Goal: Information Seeking & Learning: Learn about a topic

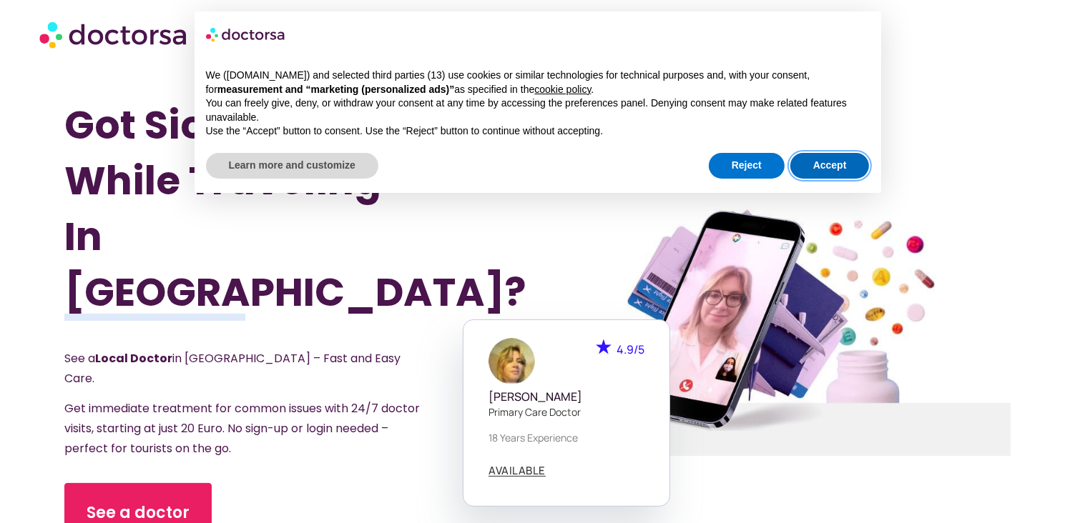
click at [811, 167] on button "Accept" at bounding box center [829, 166] width 79 height 26
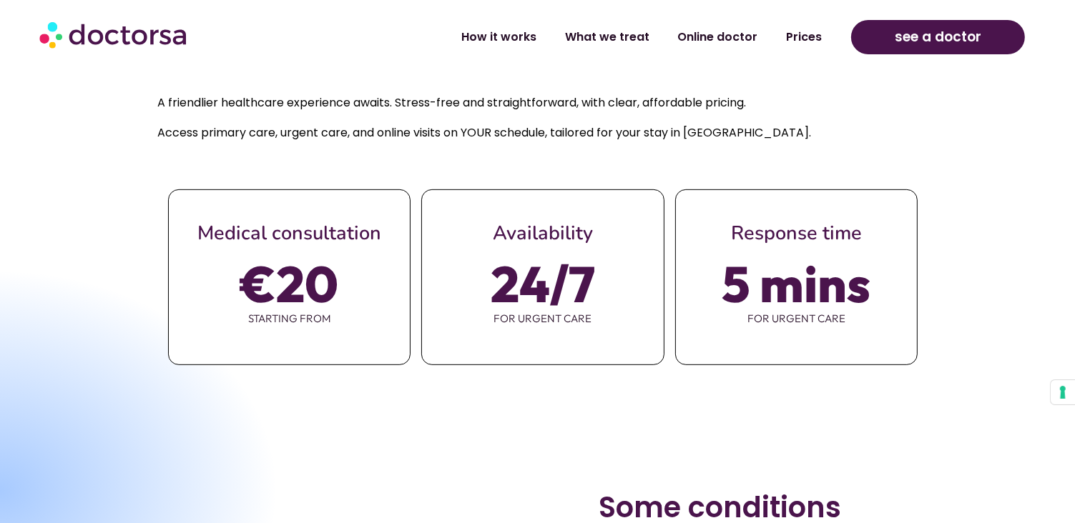
scroll to position [783, 0]
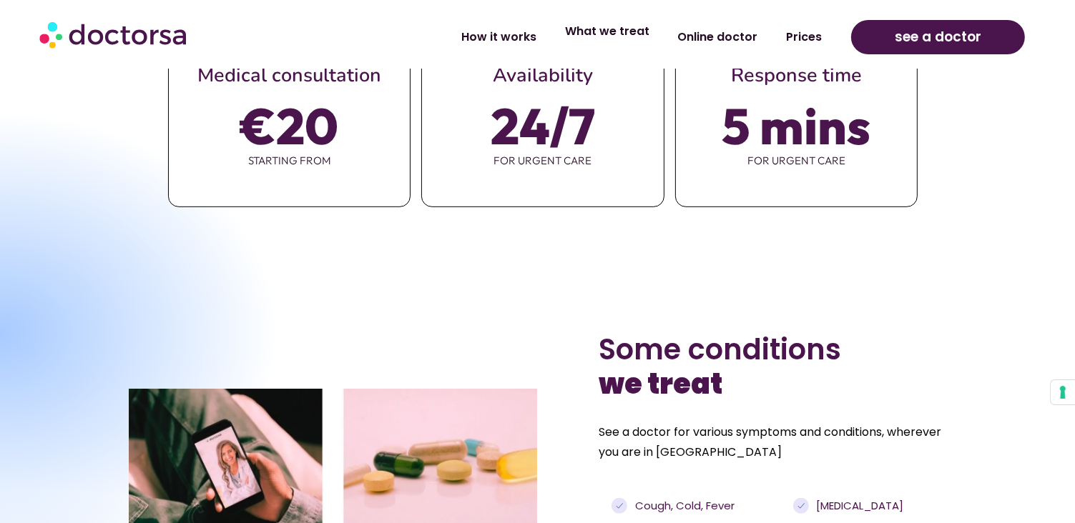
click at [646, 32] on link "What we treat" at bounding box center [607, 31] width 113 height 33
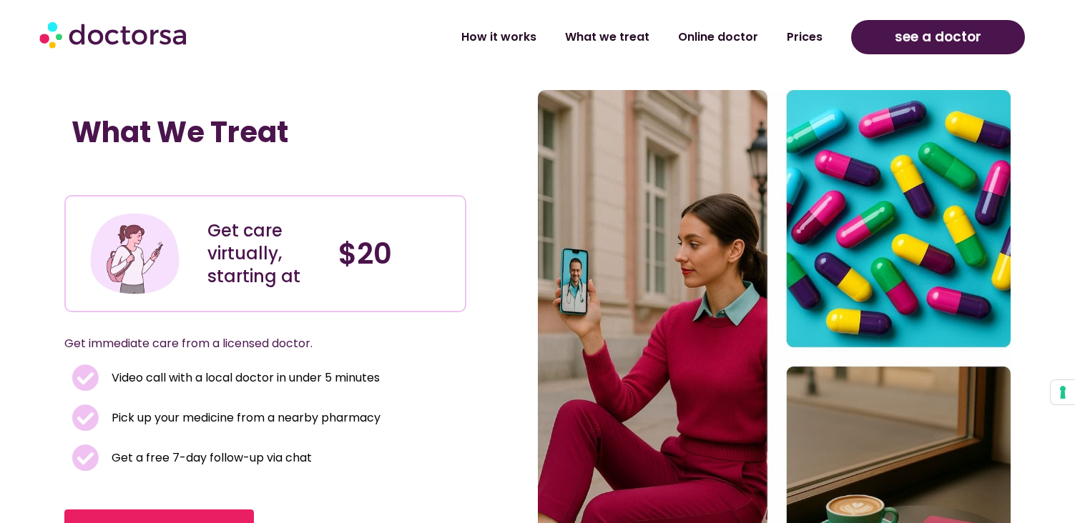
scroll to position [1516, 0]
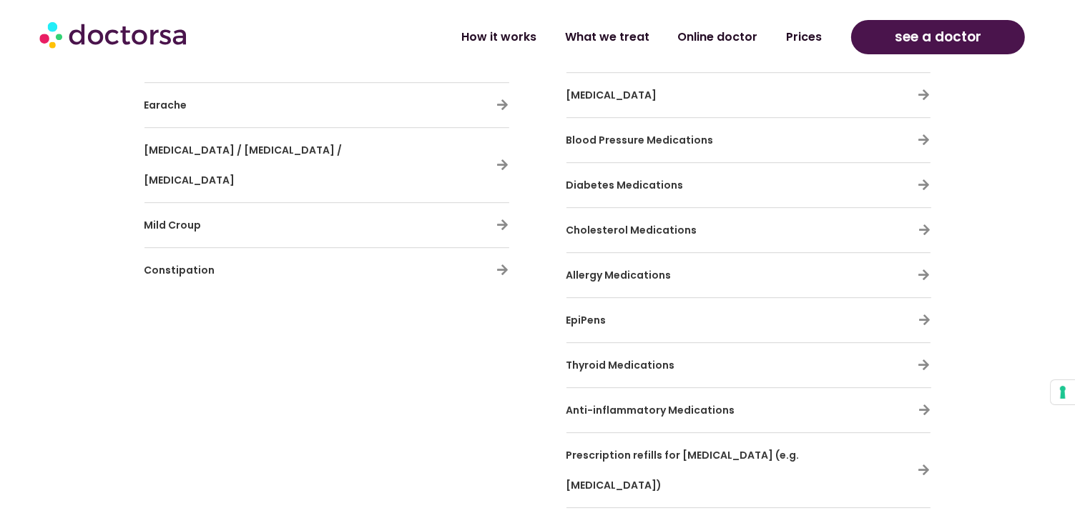
scroll to position [4227, 0]
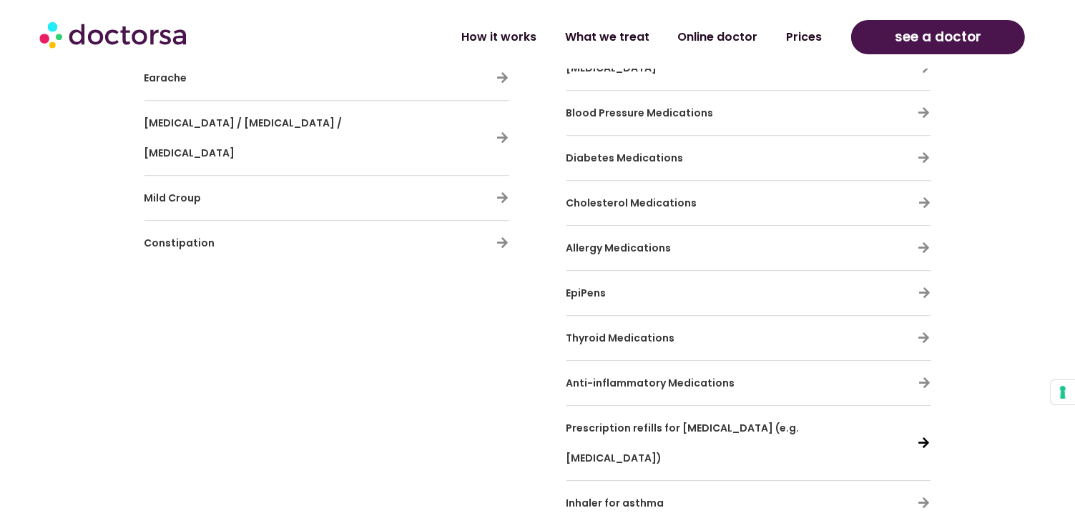
click at [922, 437] on icon at bounding box center [924, 443] width 12 height 12
click at [926, 437] on icon at bounding box center [924, 443] width 12 height 12
click at [921, 437] on icon at bounding box center [924, 443] width 12 height 12
drag, startPoint x: 918, startPoint y: 388, endPoint x: 909, endPoint y: 378, distance: 13.1
click at [919, 437] on icon at bounding box center [924, 443] width 12 height 12
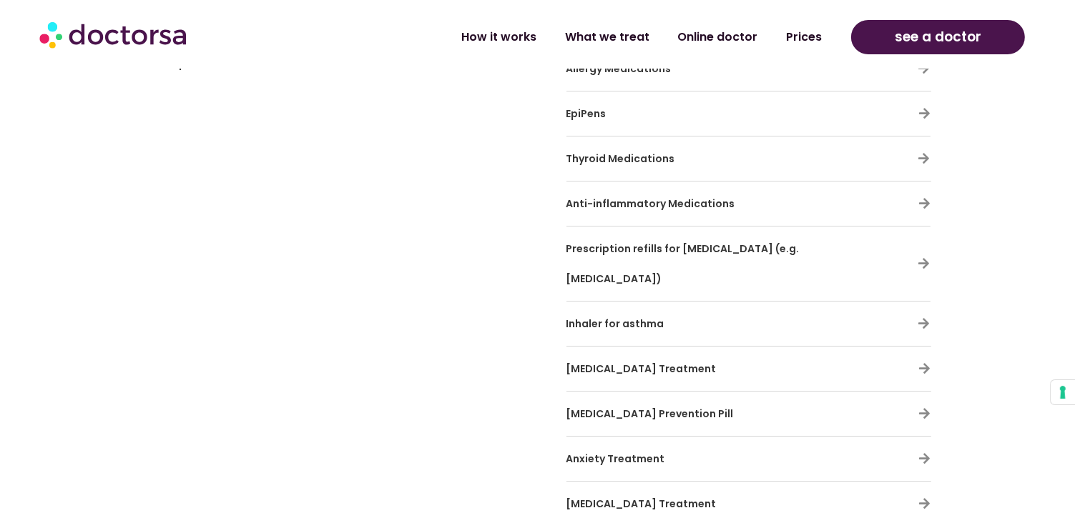
scroll to position [4424, 0]
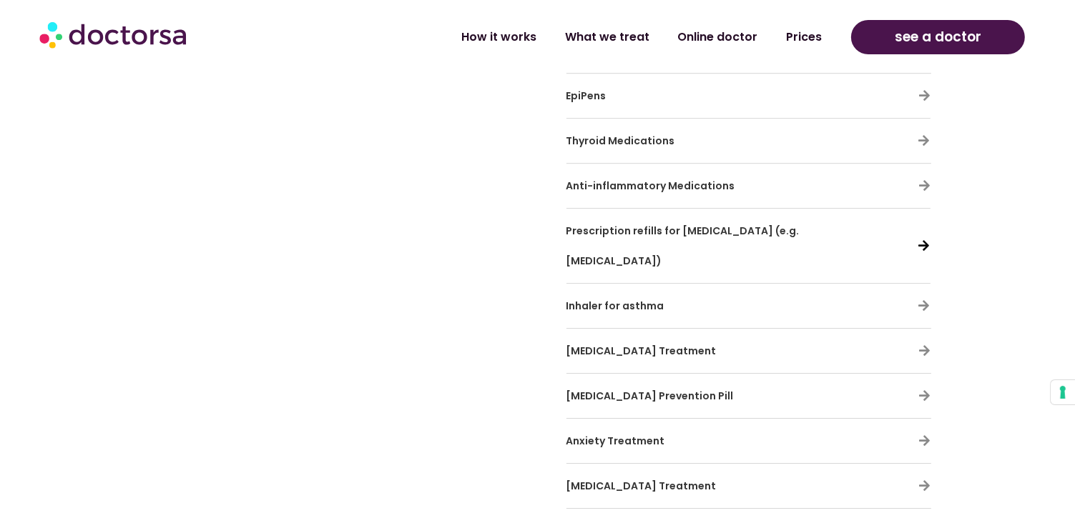
click at [919, 240] on icon at bounding box center [924, 246] width 12 height 12
click at [923, 435] on icon at bounding box center [925, 441] width 12 height 12
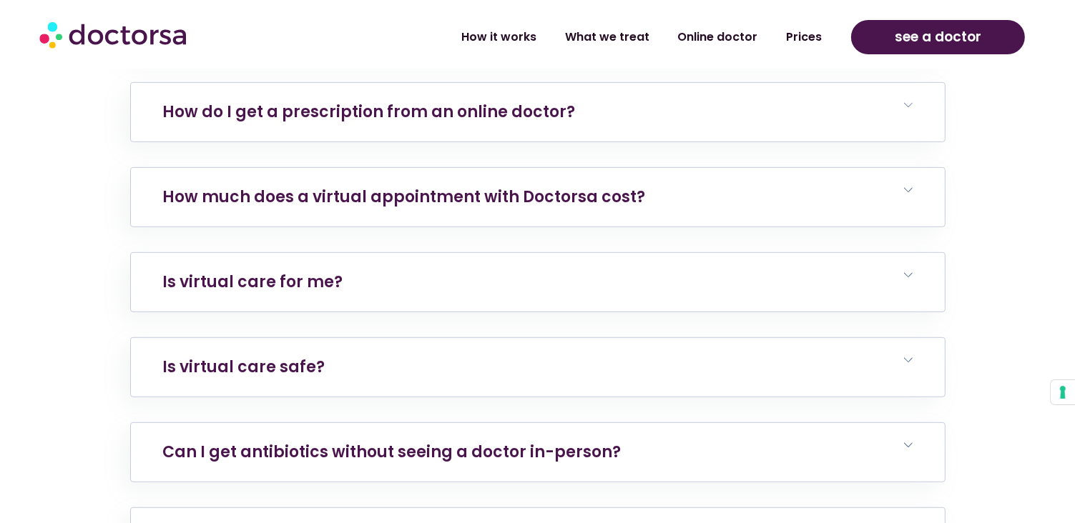
scroll to position [6055, 0]
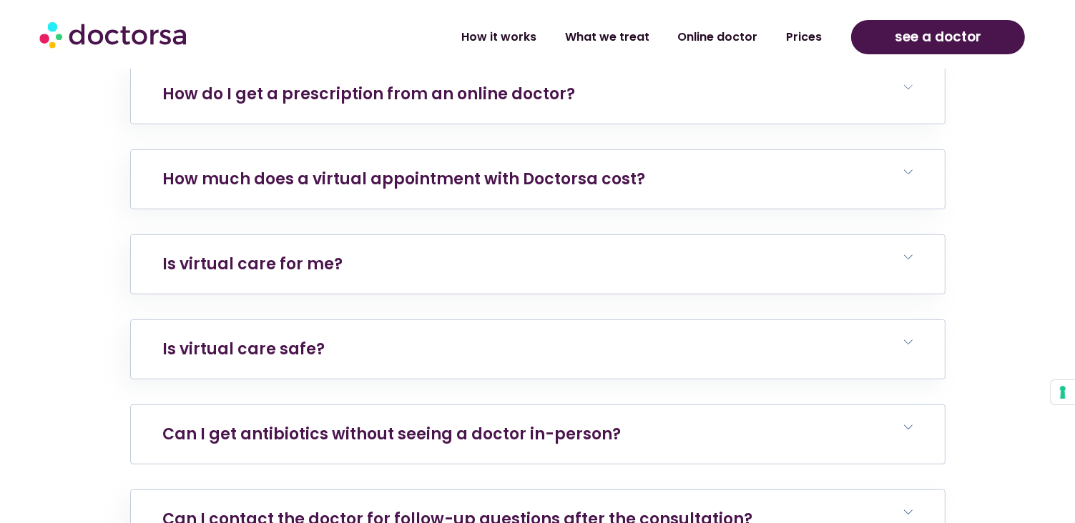
click at [899, 405] on h6 "Can I get antibiotics without seeing a doctor in-person?" at bounding box center [538, 434] width 814 height 59
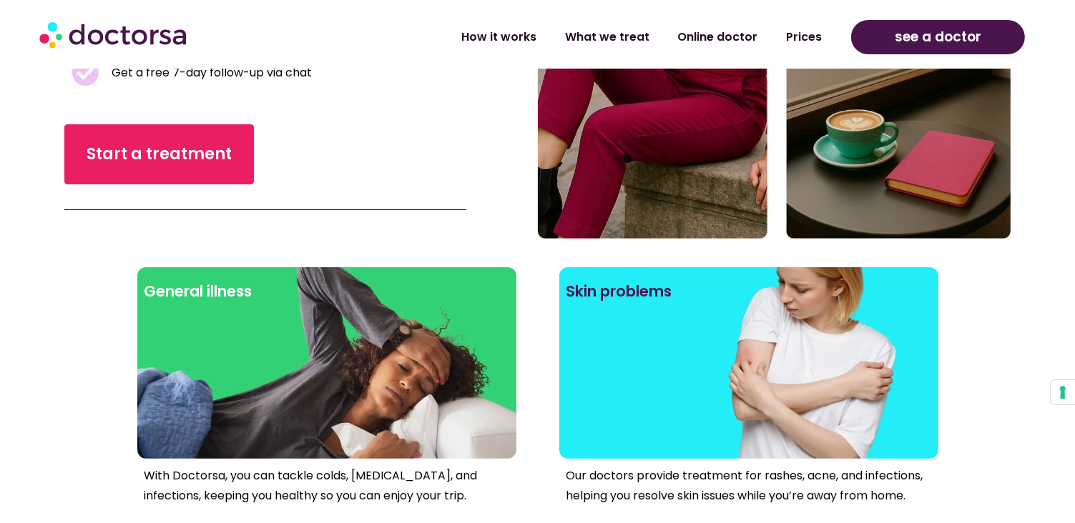
scroll to position [0, 0]
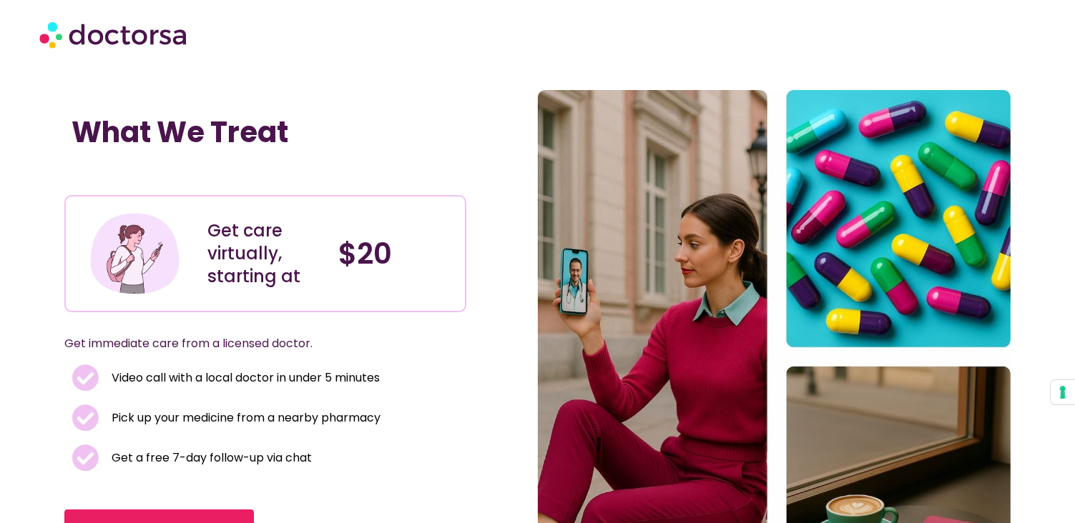
click at [83, 46] on img at bounding box center [114, 34] width 150 height 43
